Goal: Navigation & Orientation: Understand site structure

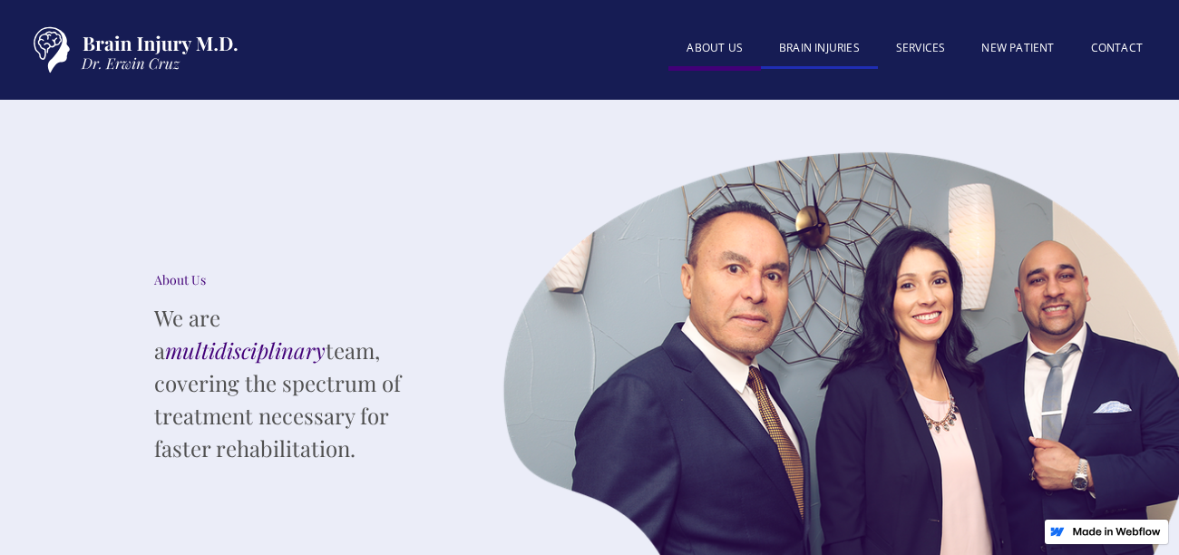
click at [831, 42] on link "BRAIN INJURIES" at bounding box center [819, 49] width 117 height 39
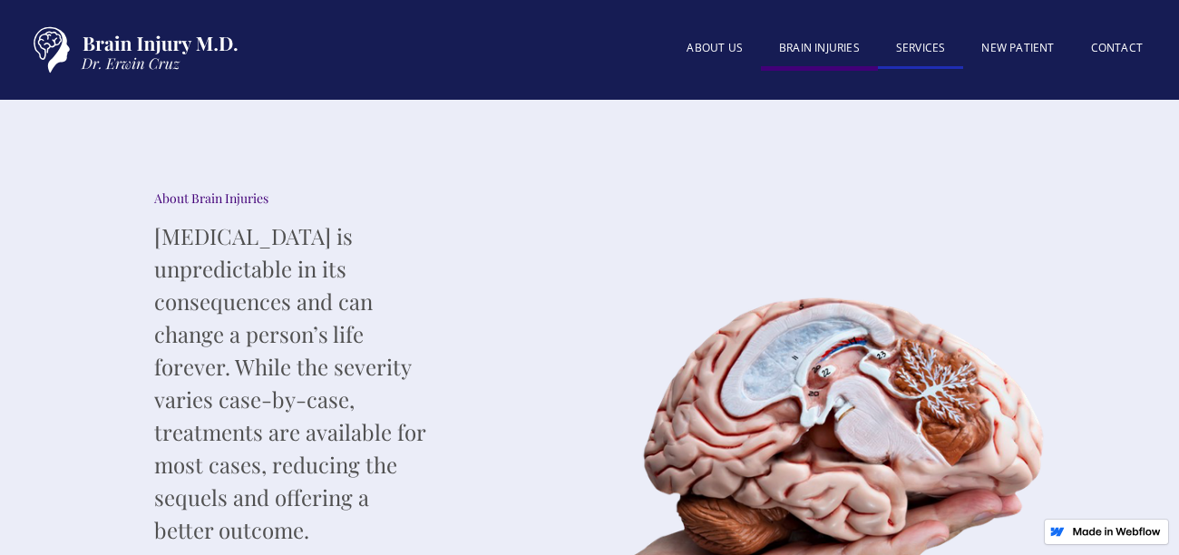
click at [937, 48] on link "SERVICES" at bounding box center [921, 49] width 86 height 39
